Goal: Task Accomplishment & Management: Manage account settings

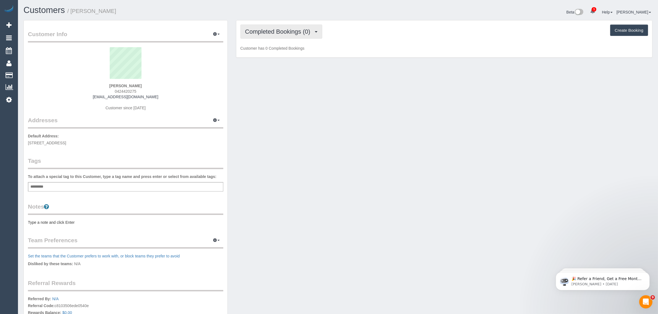
click at [288, 32] on span "Completed Bookings (0)" at bounding box center [279, 31] width 68 height 7
click at [282, 50] on link "Upcoming Bookings (1)" at bounding box center [269, 51] width 57 height 7
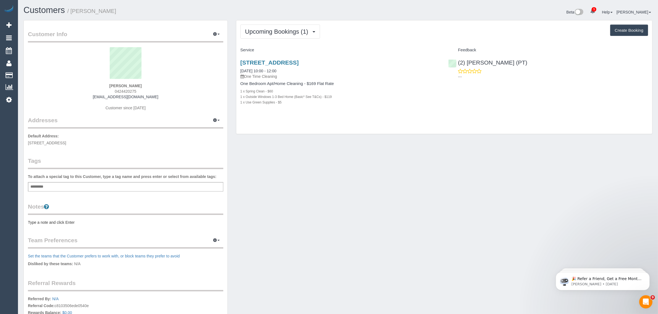
drag, startPoint x: 300, startPoint y: 72, endPoint x: 239, endPoint y: 68, distance: 61.2
click at [239, 68] on div "112 Adderley St, Unit 201, West Melbourne, VIC 3003 15/10/2025 10:00 - 12:00 On…" at bounding box center [340, 85] width 208 height 61
copy link "15/10/2025 10:00 - 12:00"
drag, startPoint x: 525, startPoint y: 64, endPoint x: 458, endPoint y: 62, distance: 67.5
click at [458, 62] on div "(2) Theo Rohmer (PT) ---" at bounding box center [548, 68] width 208 height 27
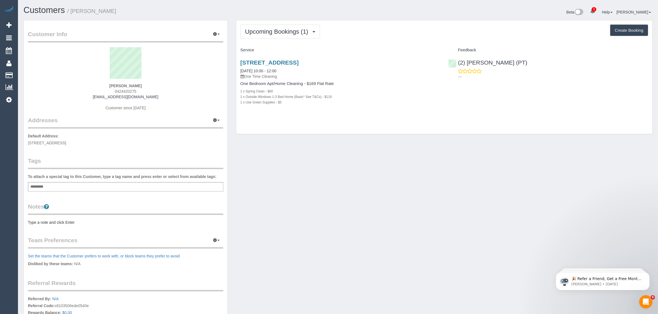
copy link "(2) [PERSON_NAME] (PT)"
drag, startPoint x: 146, startPoint y: 83, endPoint x: 110, endPoint y: 80, distance: 35.7
click at [110, 80] on div "Emma Brown 0424420275 emmalbrown01@gmail.com Customer since 2025" at bounding box center [125, 81] width 195 height 69
copy div "Emma Brown"
click at [262, 61] on link "112 Adderley St, Unit 201, West Melbourne, VIC 3003" at bounding box center [269, 62] width 58 height 6
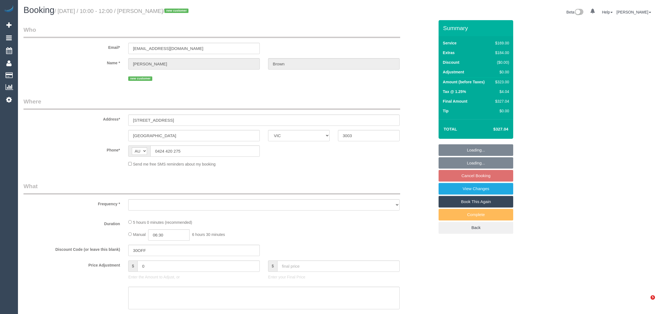
select select "VIC"
select select "object:546"
select select "string:stripe-pm_1SF5pD2GScqysDRV5SzcQ1cB"
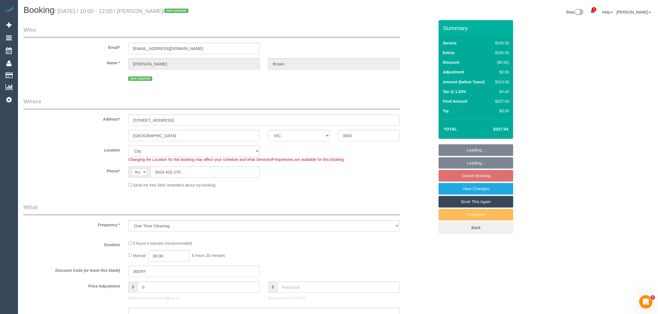
select select "object:801"
select select "number:28"
select select "number:14"
select select "number:21"
select select "number:22"
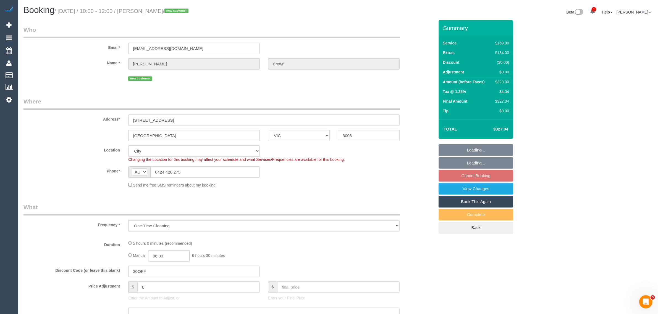
select select "number:35"
select select "number:26"
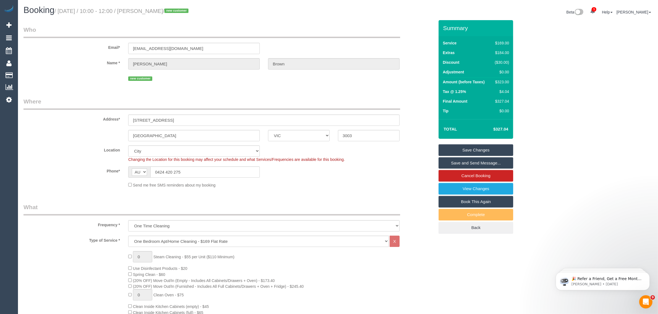
scroll to position [138, 0]
